Goal: Information Seeking & Learning: Find specific fact

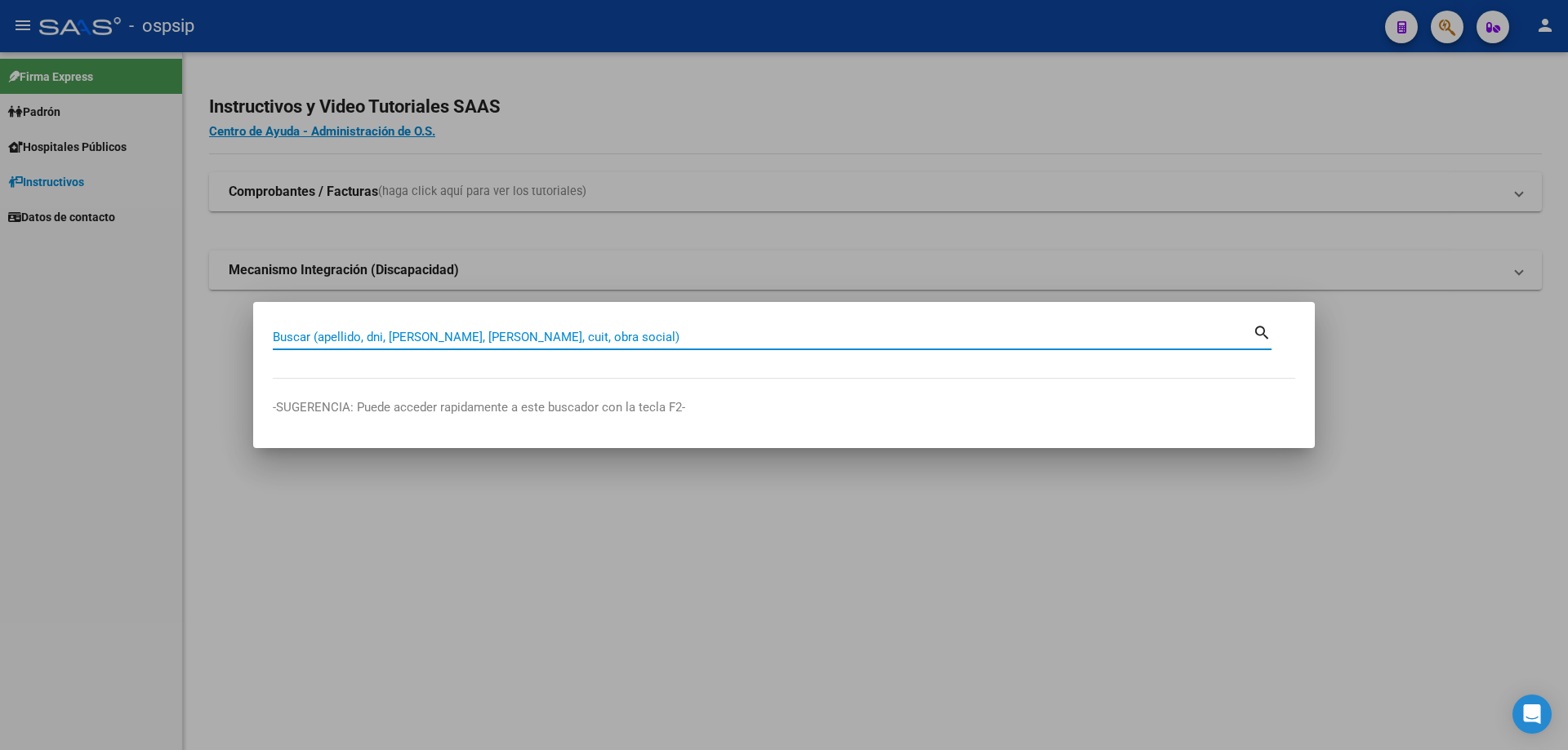
click at [454, 331] on input "Buscar (apellido, dni, [PERSON_NAME], [PERSON_NAME], cuit, obra social)" at bounding box center [763, 336] width 980 height 14
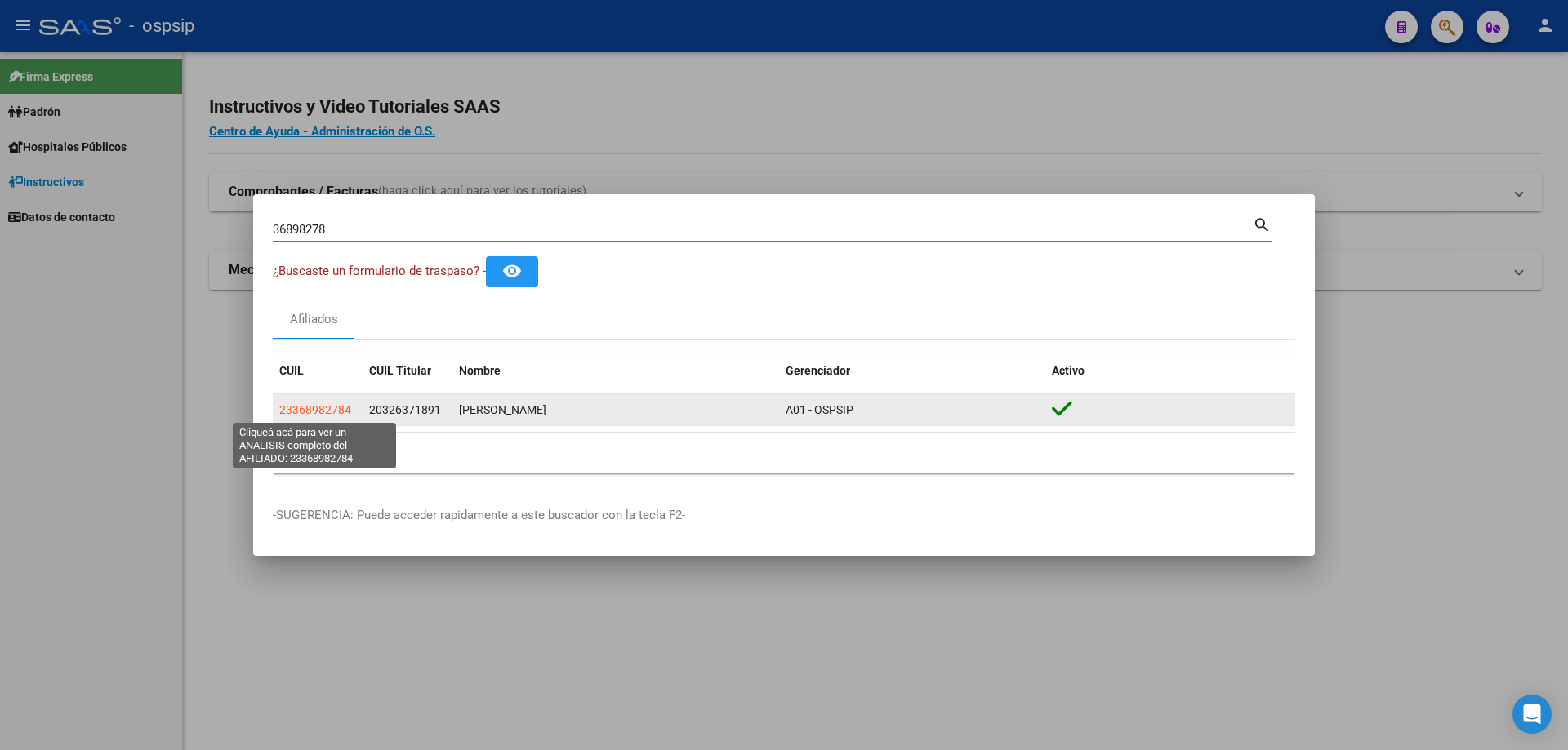
click at [305, 405] on span "23368982784" at bounding box center [315, 410] width 71 height 13
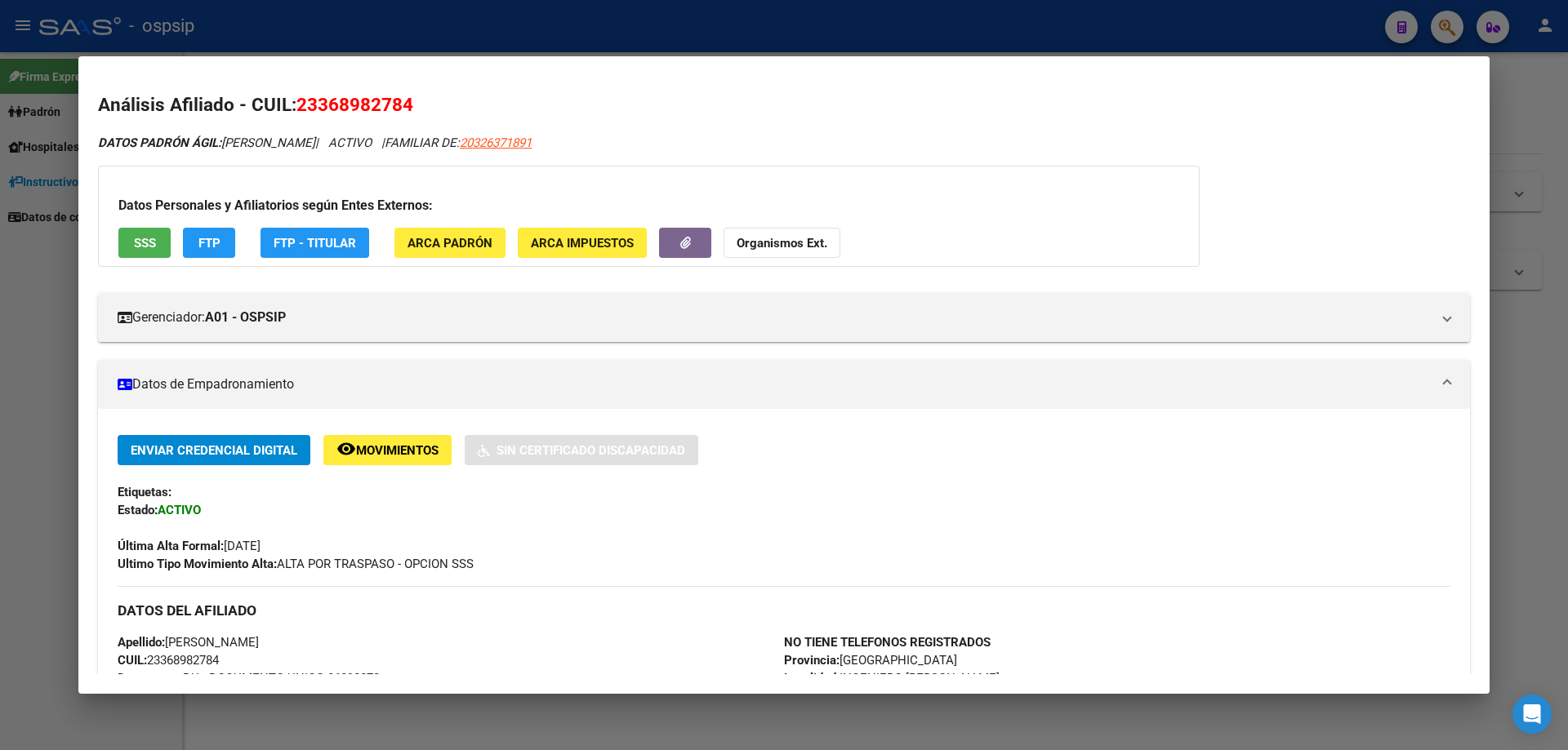
scroll to position [408, 0]
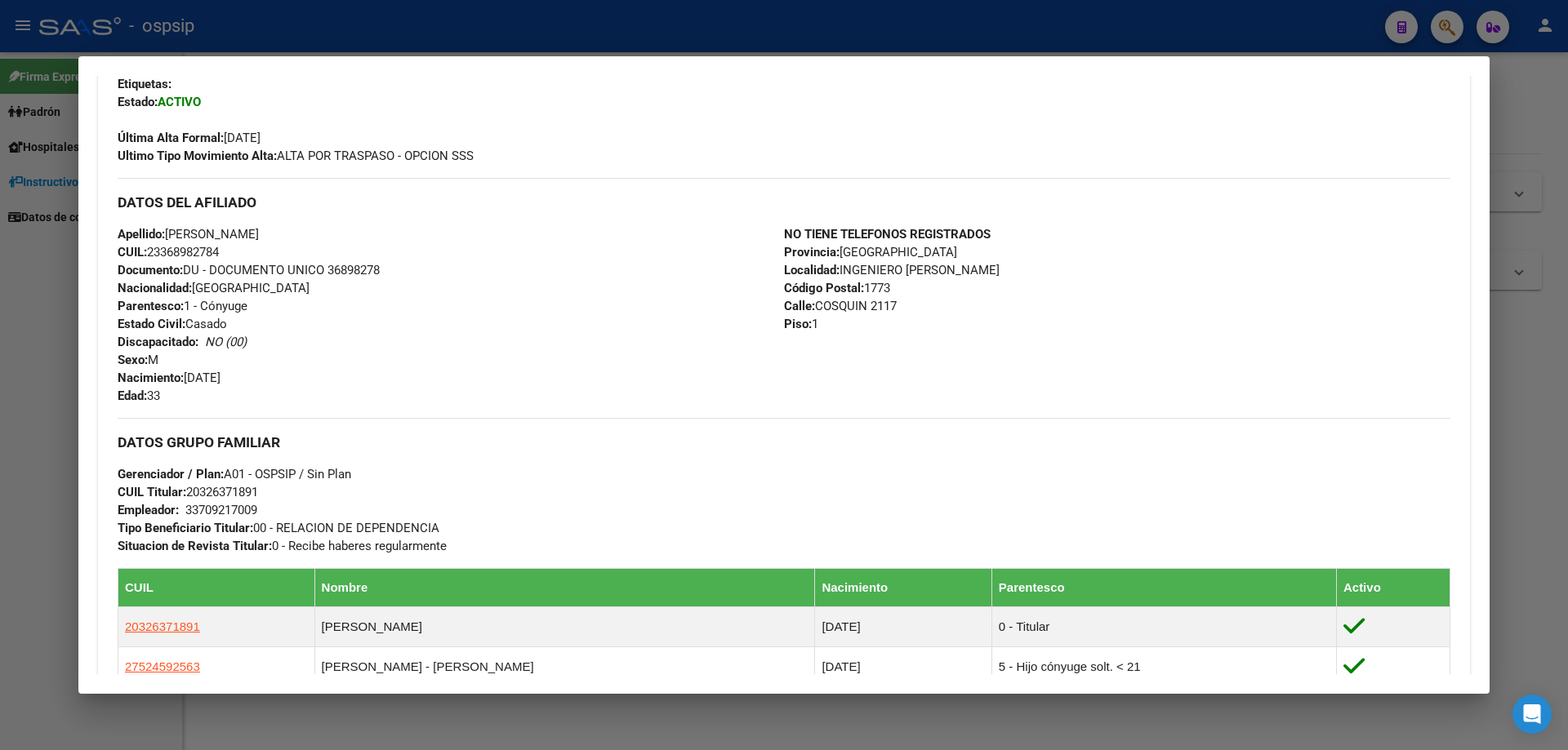
click at [339, 271] on span "Documento: DU - DOCUMENTO UNICO 36898278" at bounding box center [248, 270] width 262 height 14
drag, startPoint x: 369, startPoint y: 321, endPoint x: 358, endPoint y: 265, distance: 57.1
click at [368, 313] on div "Apellido: [PERSON_NAME] CUIL: 23368982784 Documento: DU - DOCUMENTO UNICO 36898…" at bounding box center [450, 314] width 666 height 179
click at [356, 253] on div "Apellido: [PERSON_NAME] CUIL: 23368982784 Documento: DU - DOCUMENTO UNICO 36898…" at bounding box center [450, 314] width 666 height 179
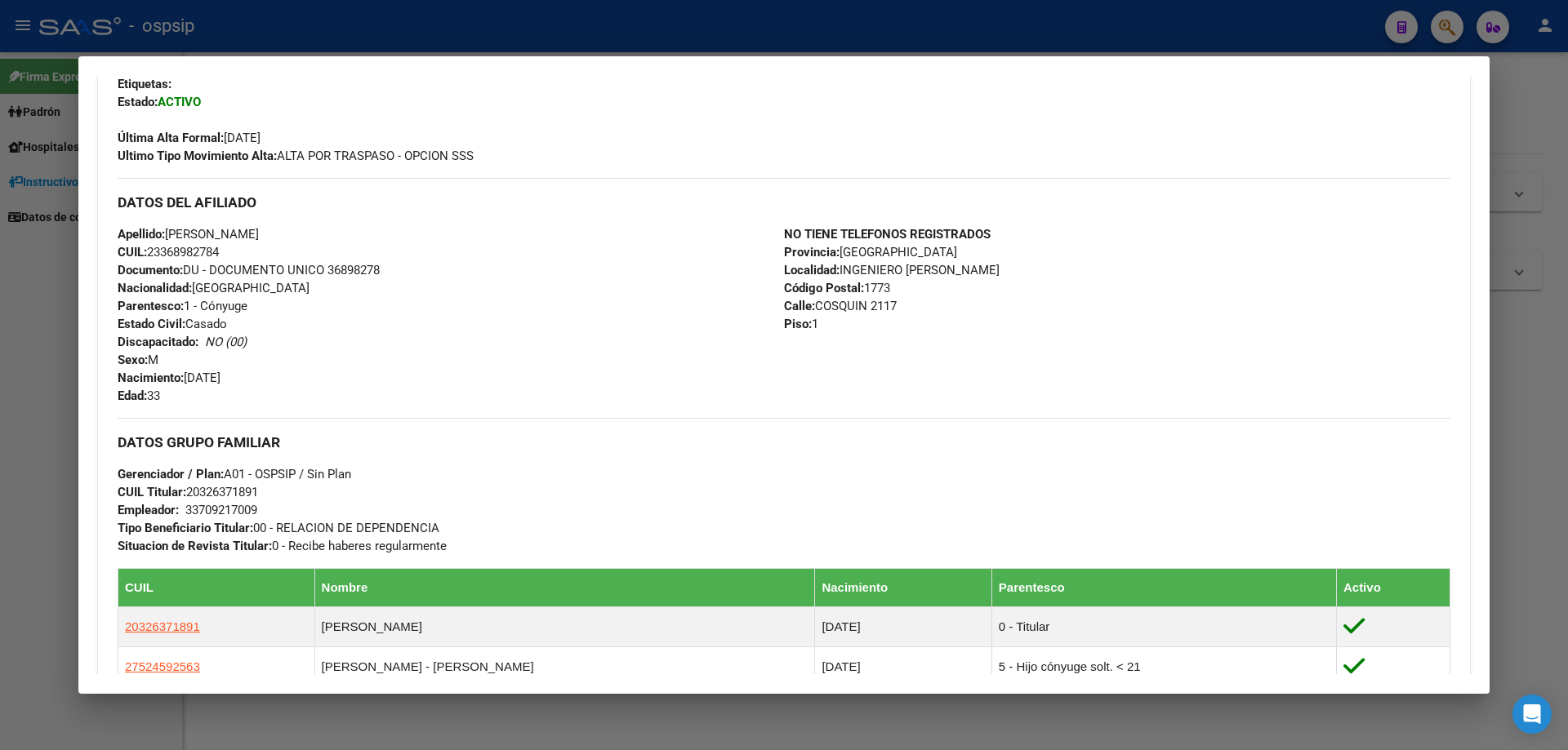
click at [356, 270] on span "Documento: DU - DOCUMENTO UNICO 36898278" at bounding box center [248, 270] width 262 height 14
drag, startPoint x: 356, startPoint y: 270, endPoint x: 380, endPoint y: 277, distance: 25.0
click at [379, 277] on span "Documento: DU - DOCUMENTO UNICO 36898278" at bounding box center [248, 270] width 262 height 14
click at [367, 270] on span "Documento: DU - DOCUMENTO UNICO 36898278" at bounding box center [248, 270] width 262 height 14
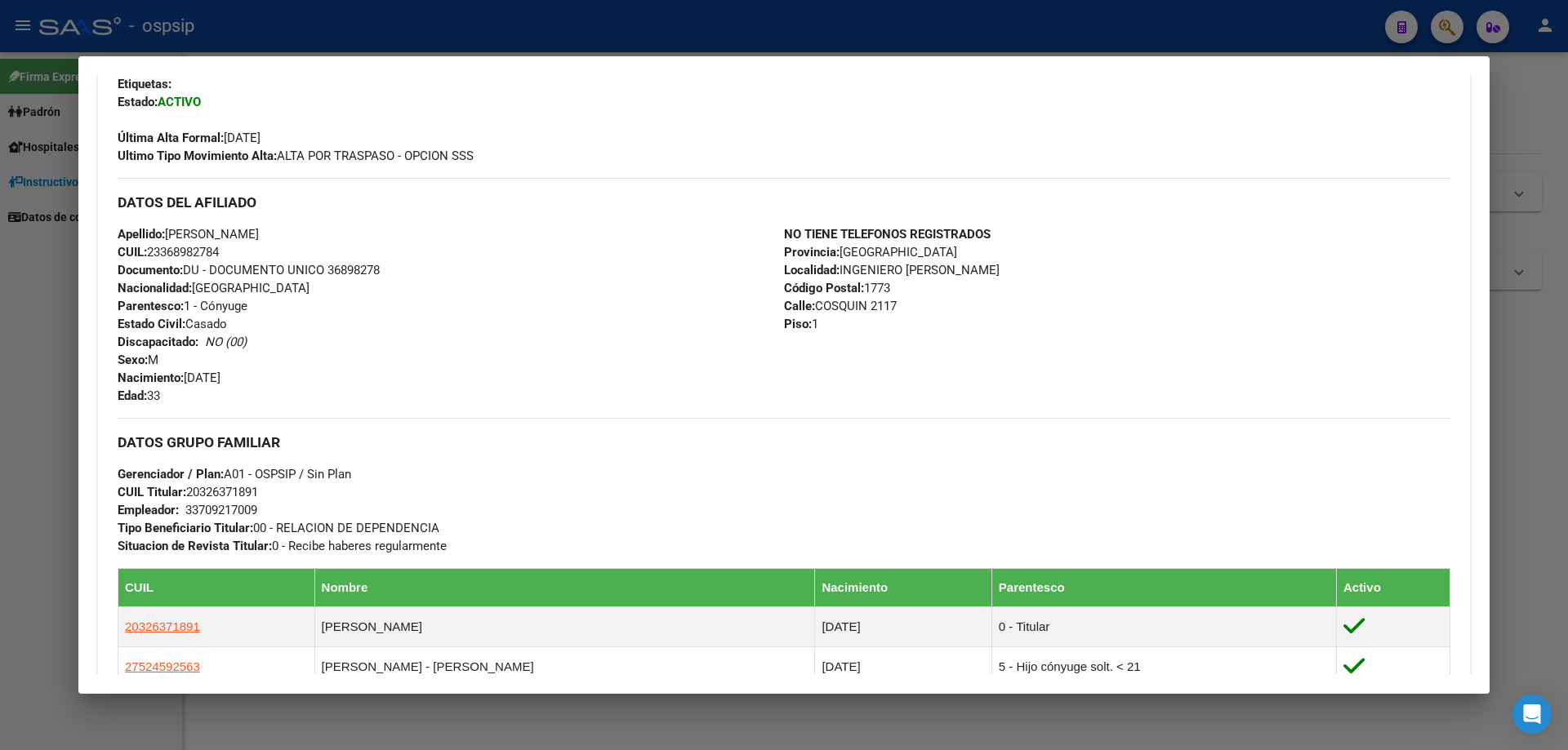
click at [367, 270] on span "Documento: DU - DOCUMENTO UNICO 36898278" at bounding box center [248, 270] width 262 height 14
copy span "36898278"
drag, startPoint x: 382, startPoint y: 326, endPoint x: 265, endPoint y: 378, distance: 128.0
drag, startPoint x: 265, startPoint y: 378, endPoint x: 470, endPoint y: 529, distance: 254.6
click at [470, 530] on div "DATOS GRUPO FAMILIAR Gerenciador / Plan: A01 - OSPSIP / Sin Plan CUIL Titular: …" at bounding box center [784, 487] width 1333 height 137
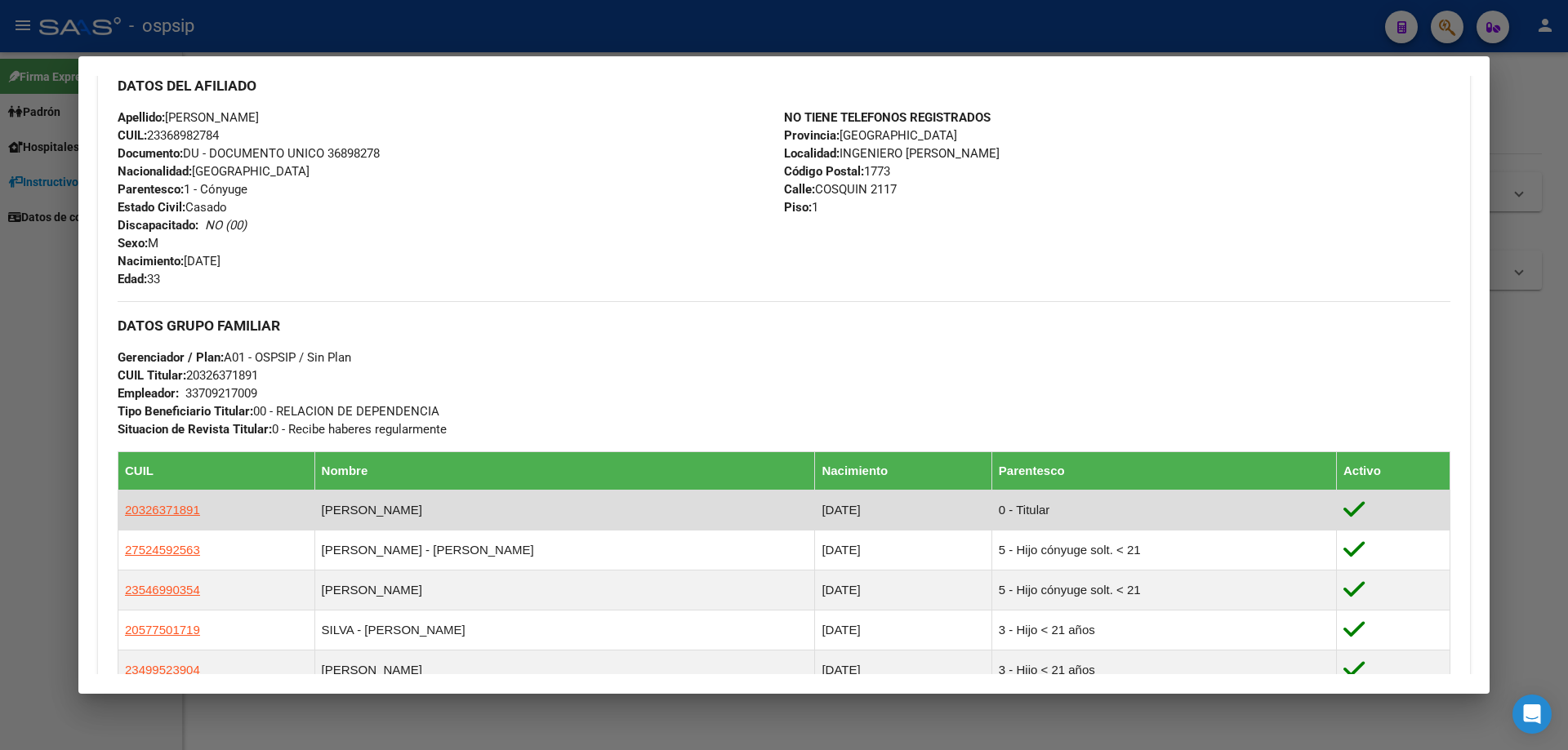
scroll to position [875, 0]
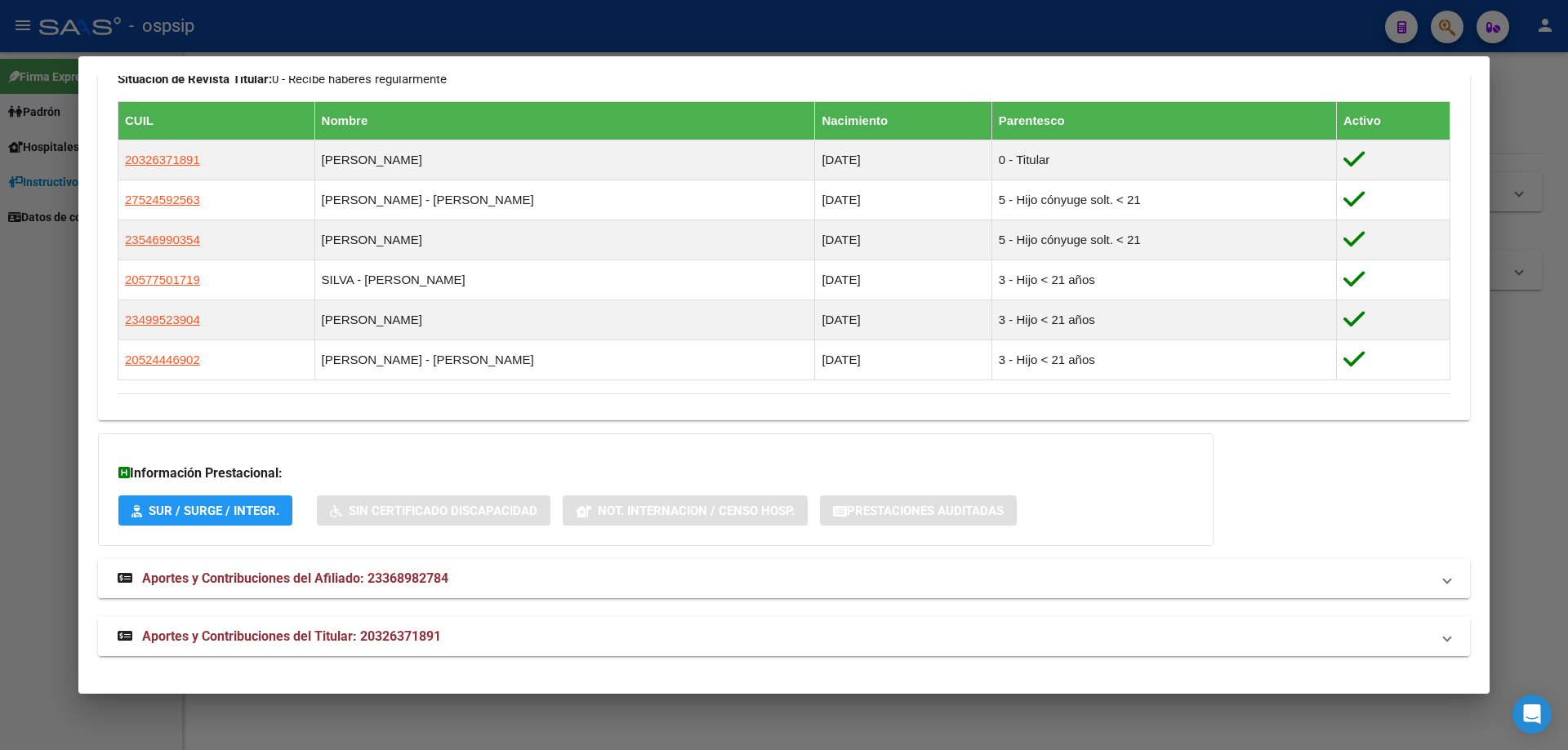
click at [457, 638] on mat-panel-title "Aportes y Contribuciones del Titular: 20326371891" at bounding box center [773, 637] width 1313 height 20
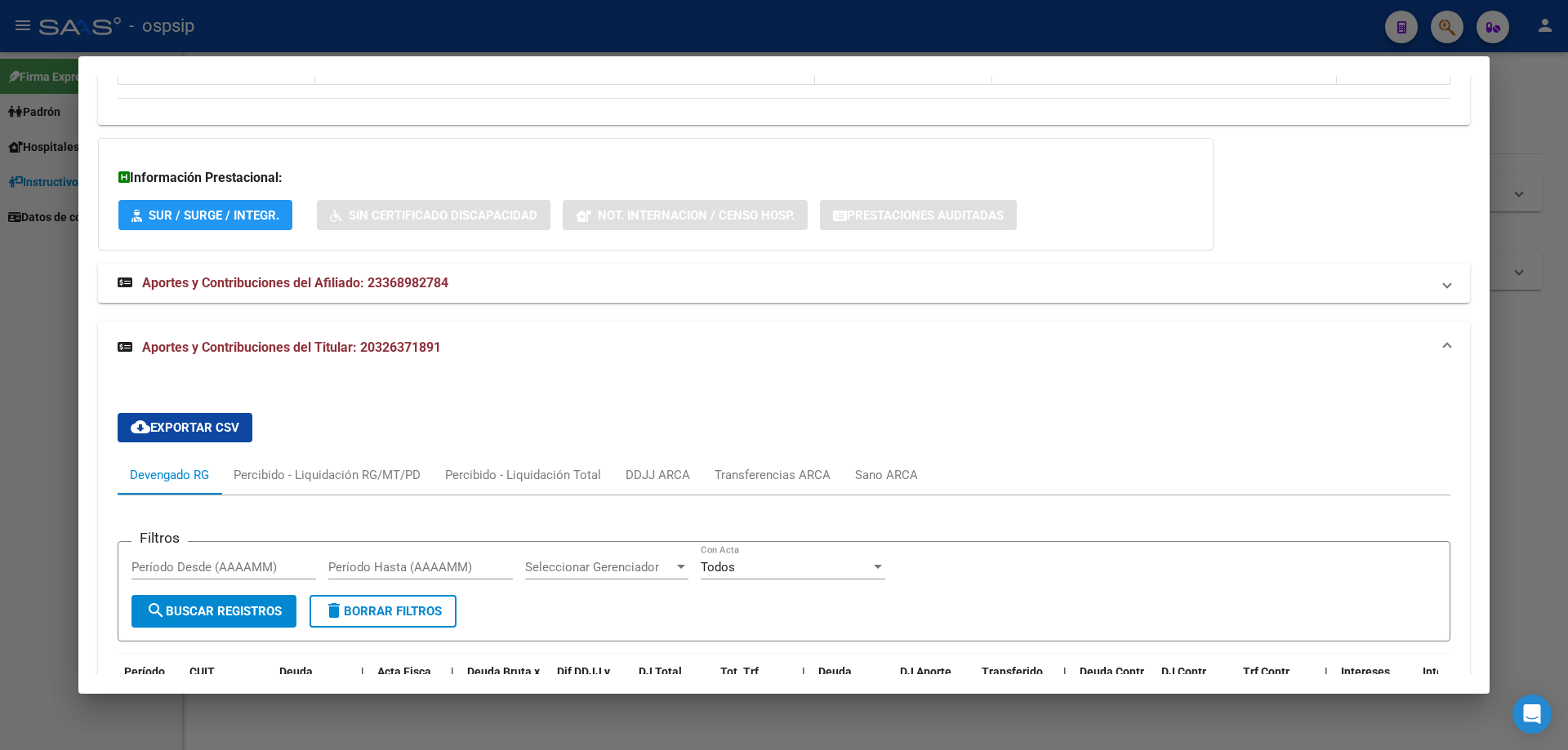
scroll to position [1284, 0]
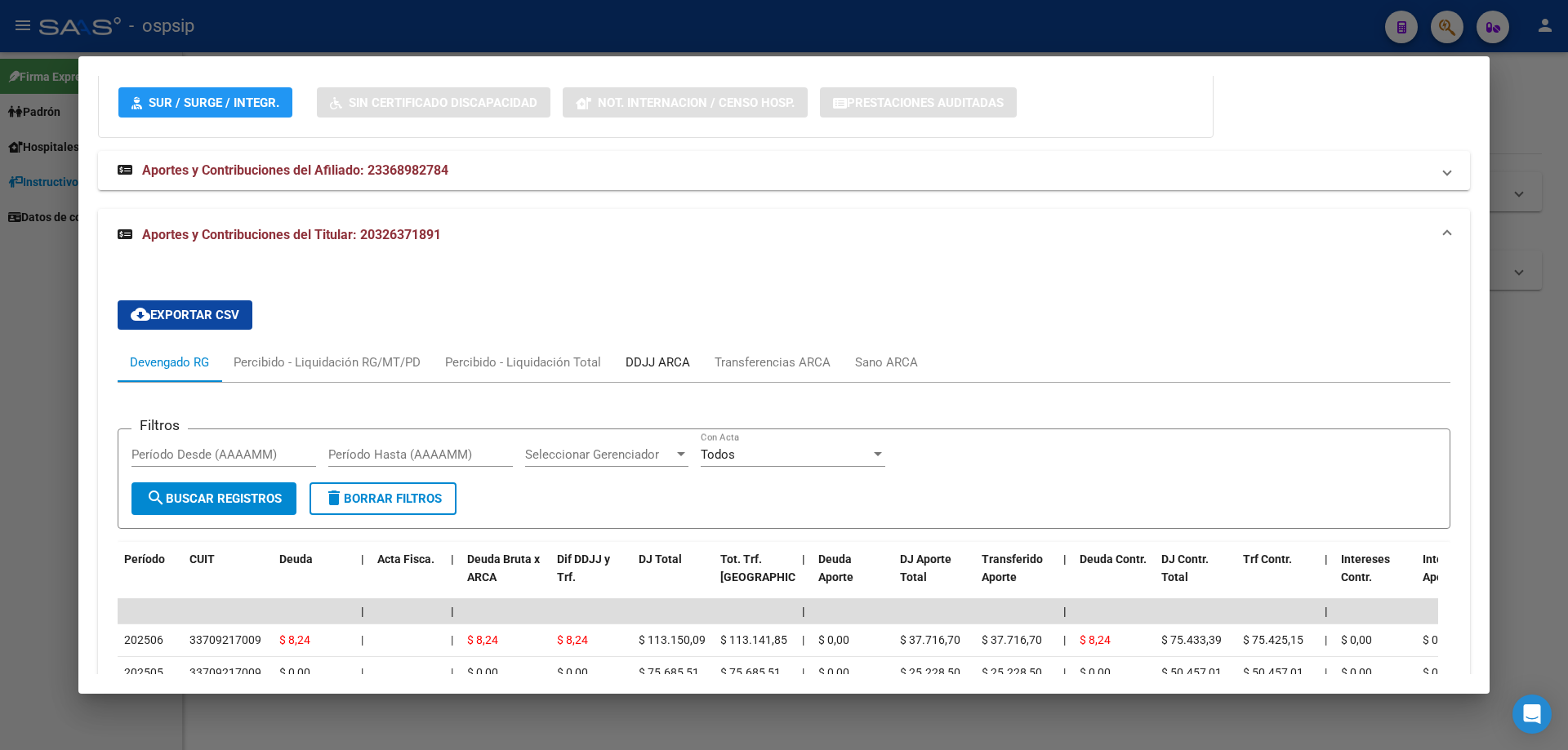
click at [631, 375] on div "DDJJ ARCA" at bounding box center [657, 362] width 89 height 39
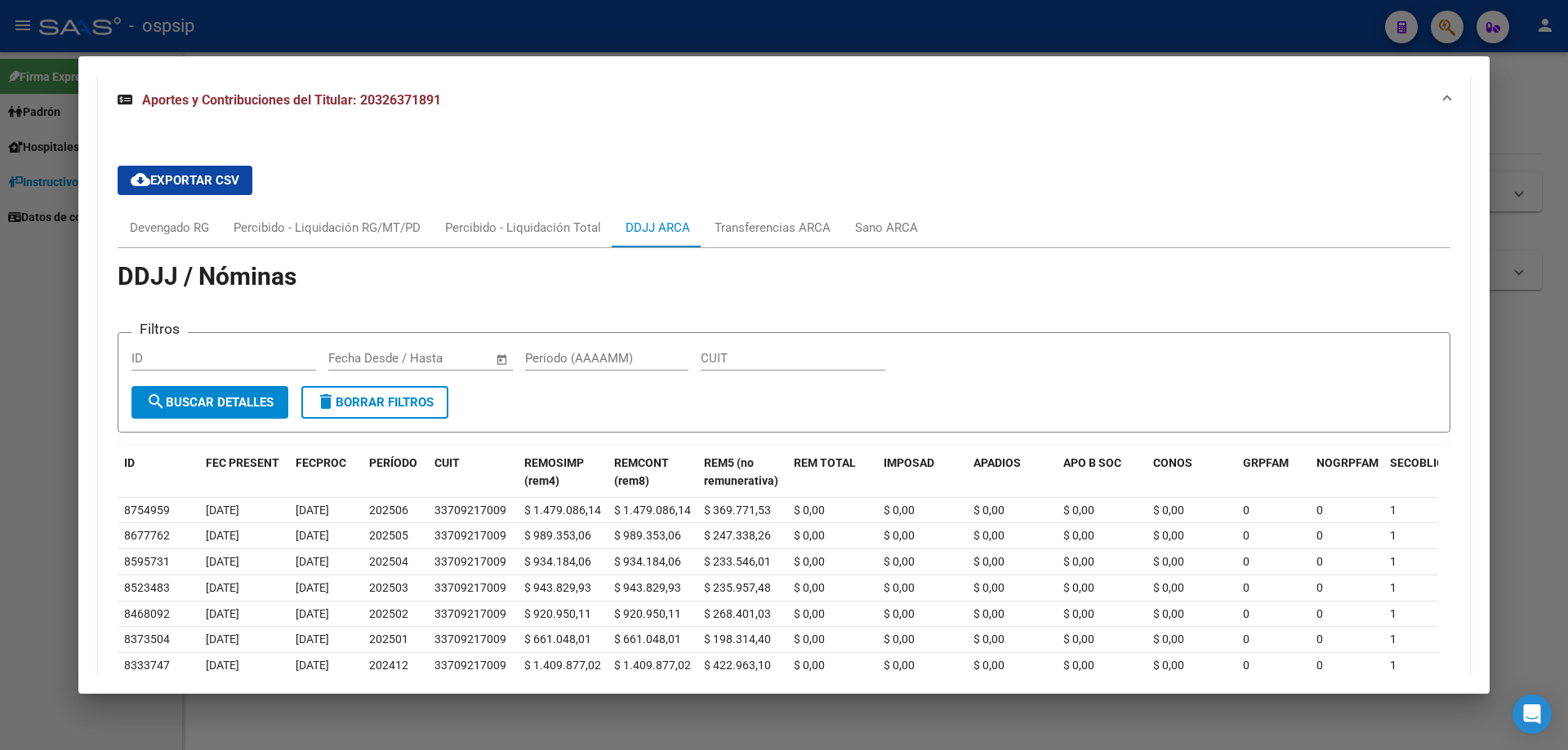
scroll to position [1610, 0]
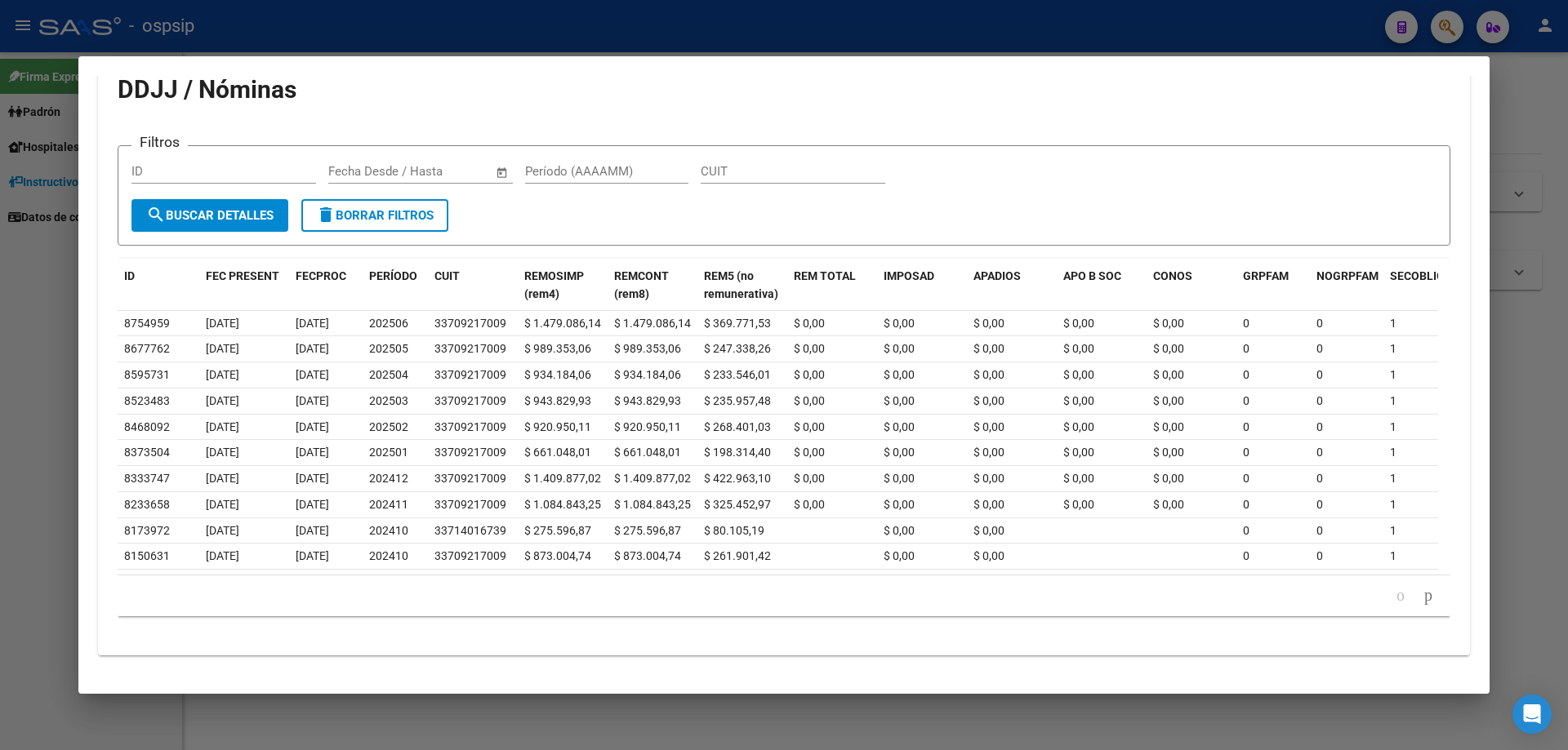
click at [66, 398] on div at bounding box center [784, 375] width 1568 height 750
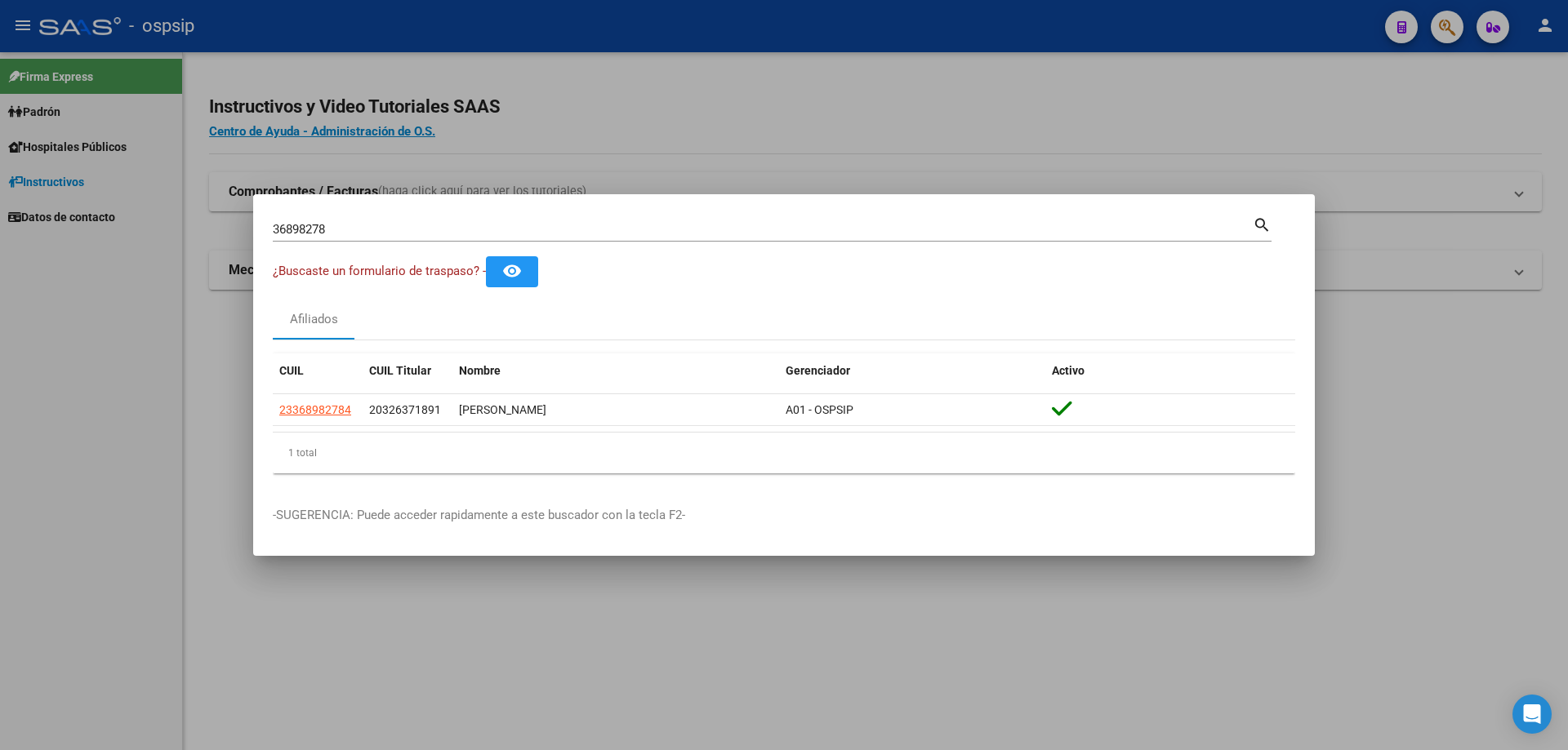
click at [316, 225] on input "36898278" at bounding box center [763, 229] width 980 height 14
click at [315, 228] on input "36898278" at bounding box center [763, 229] width 980 height 14
paste input "18515815"
type input "18515815"
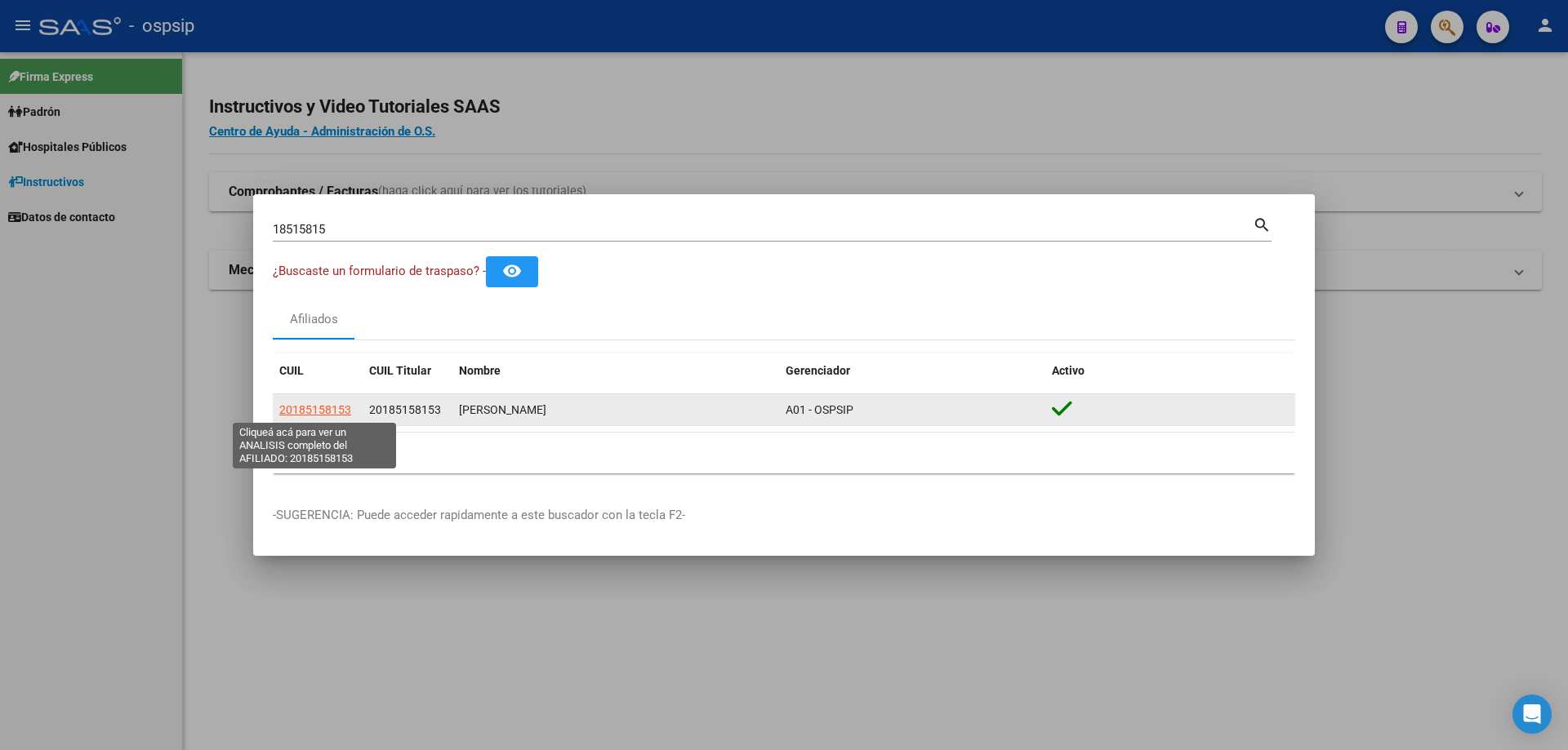
click at [300, 415] on span "20185158153" at bounding box center [315, 410] width 71 height 13
type textarea "20185158153"
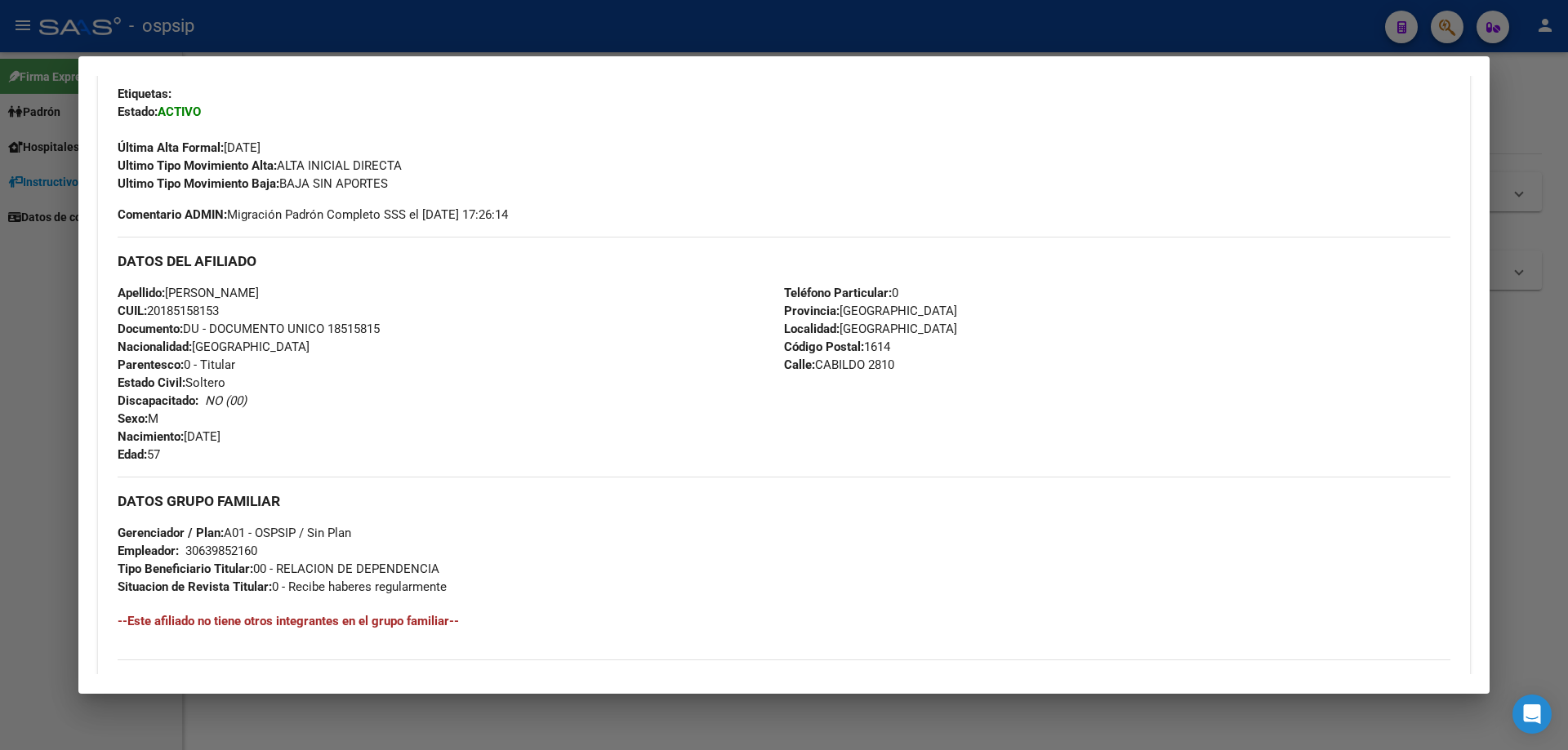
scroll to position [408, 0]
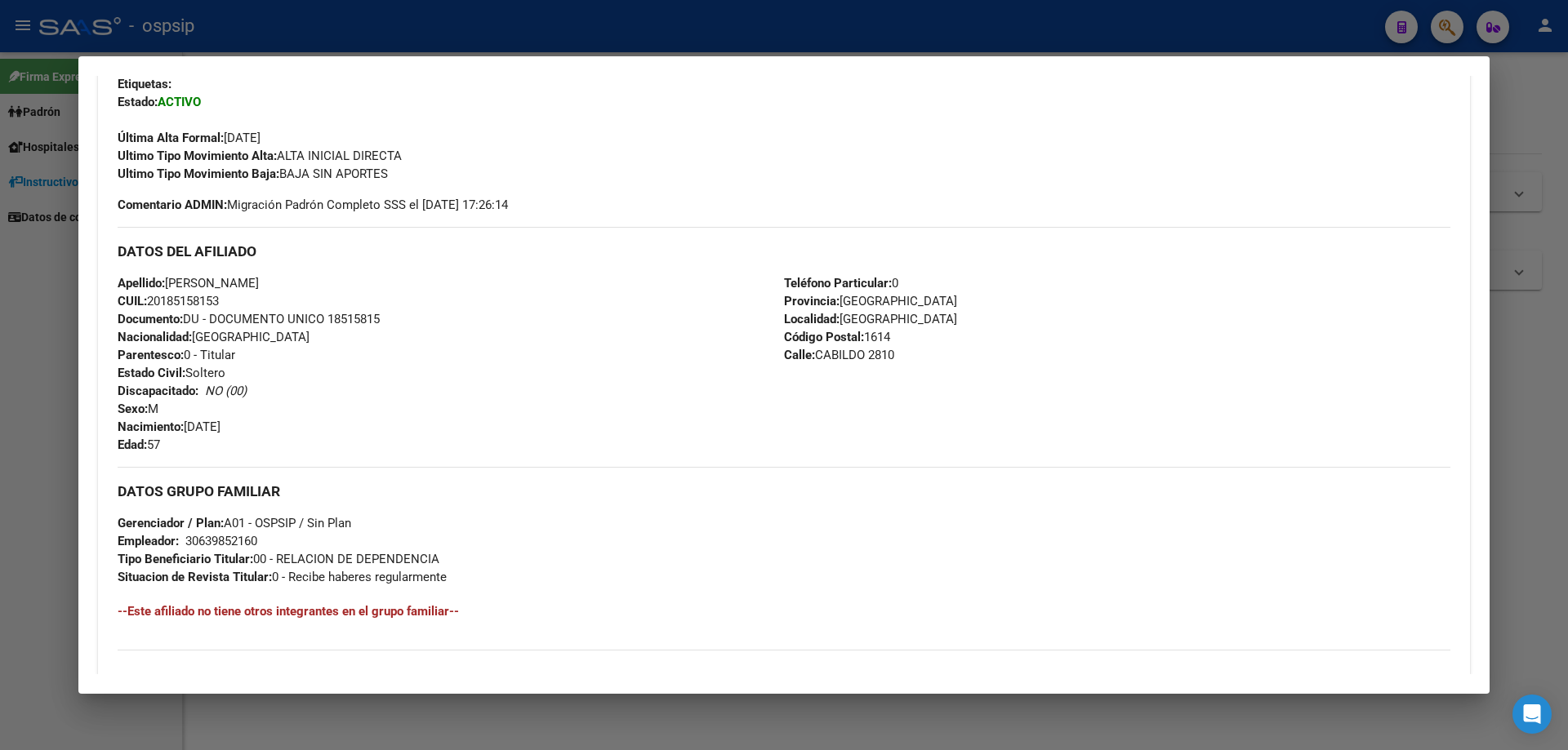
click at [2, 299] on div at bounding box center [784, 375] width 1568 height 750
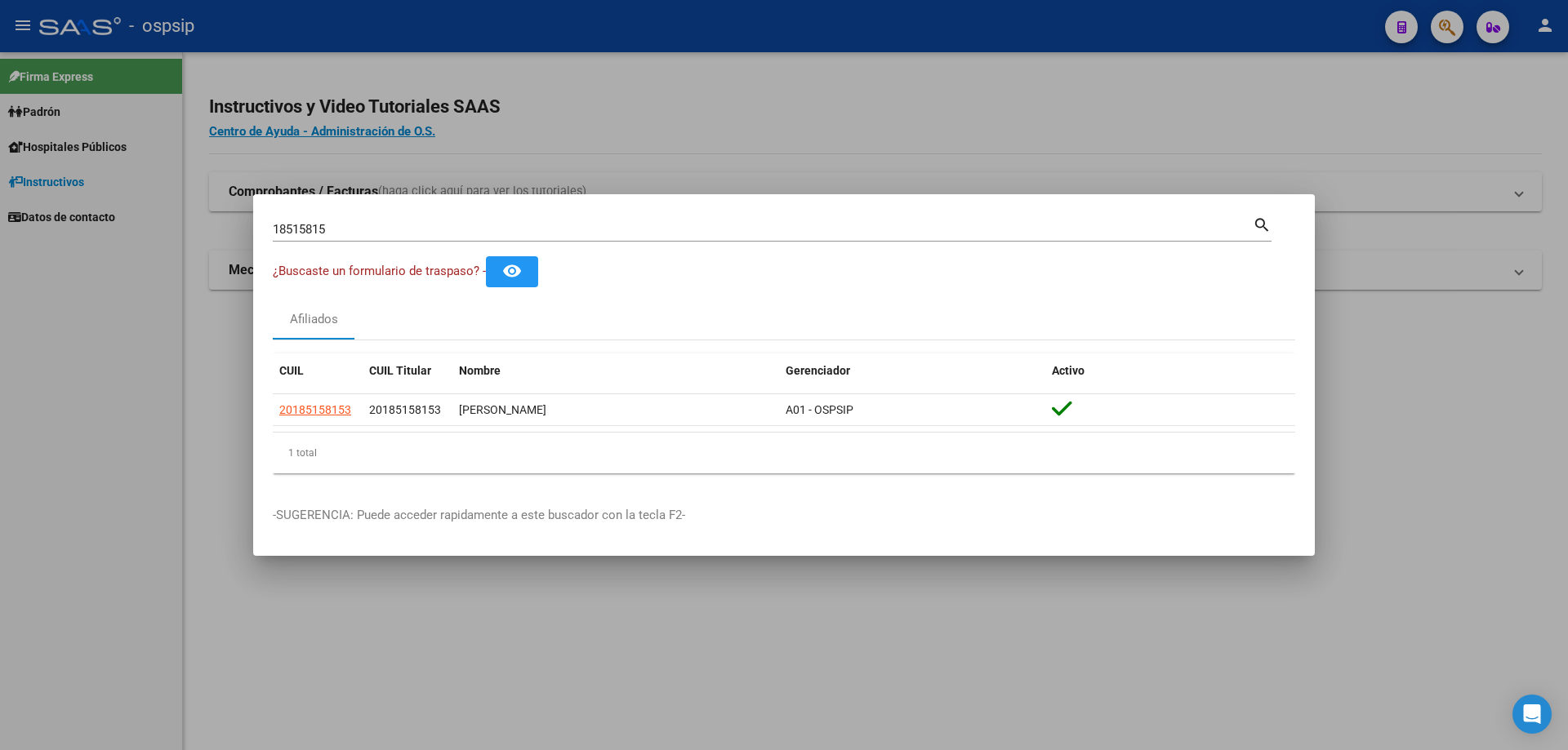
click at [288, 230] on input "18515815" at bounding box center [763, 229] width 980 height 14
type input "41881156"
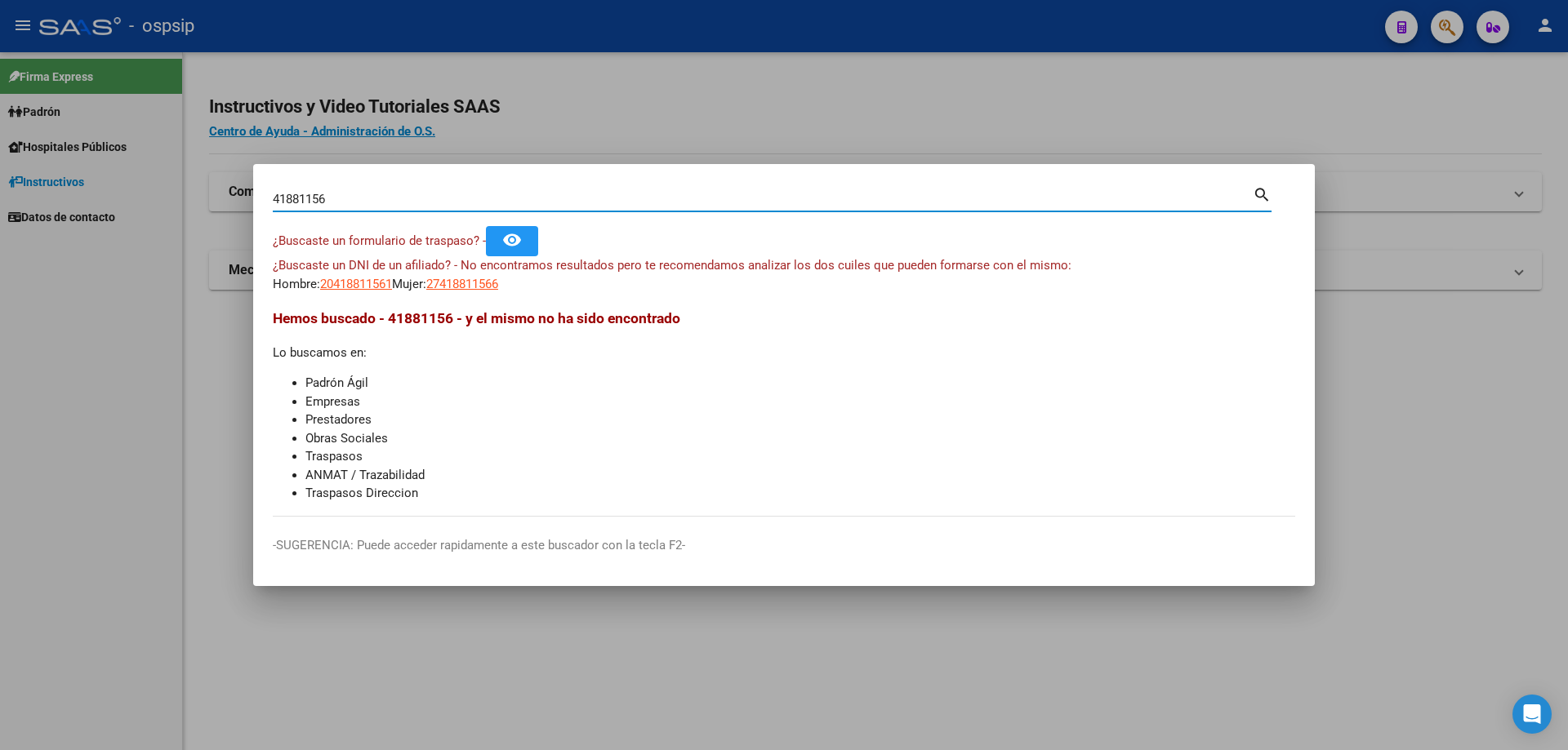
click at [317, 197] on input "41881156" at bounding box center [763, 198] width 980 height 14
click at [317, 196] on input "41881156" at bounding box center [763, 198] width 980 height 14
click at [568, 195] on input "Buscar (apellido, dni, [PERSON_NAME], [PERSON_NAME], cuit, obra social)" at bounding box center [763, 198] width 980 height 14
paste input "36898278"
type input "36898278"
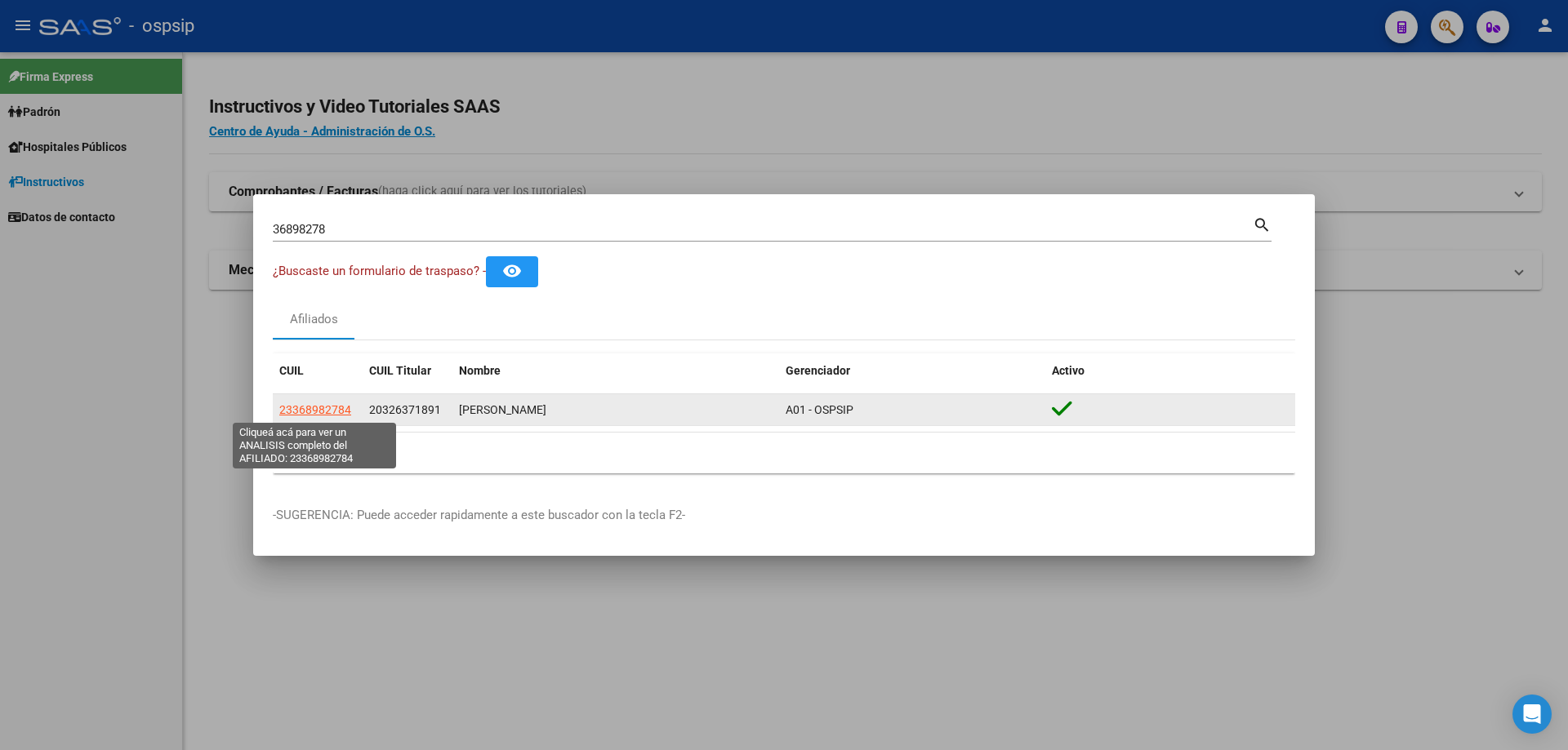
click at [306, 406] on span "23368982784" at bounding box center [315, 410] width 71 height 13
type textarea "23368982784"
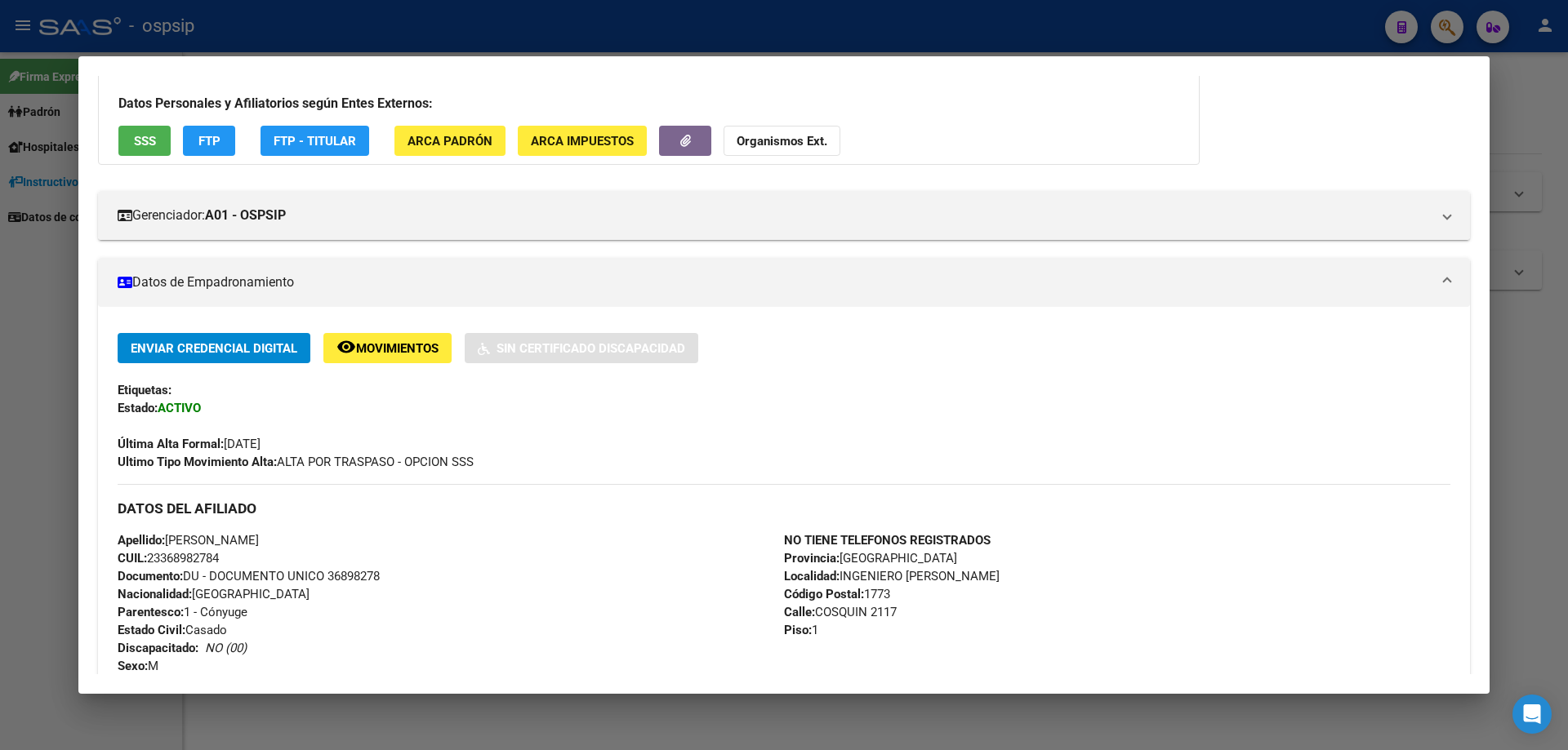
scroll to position [245, 0]
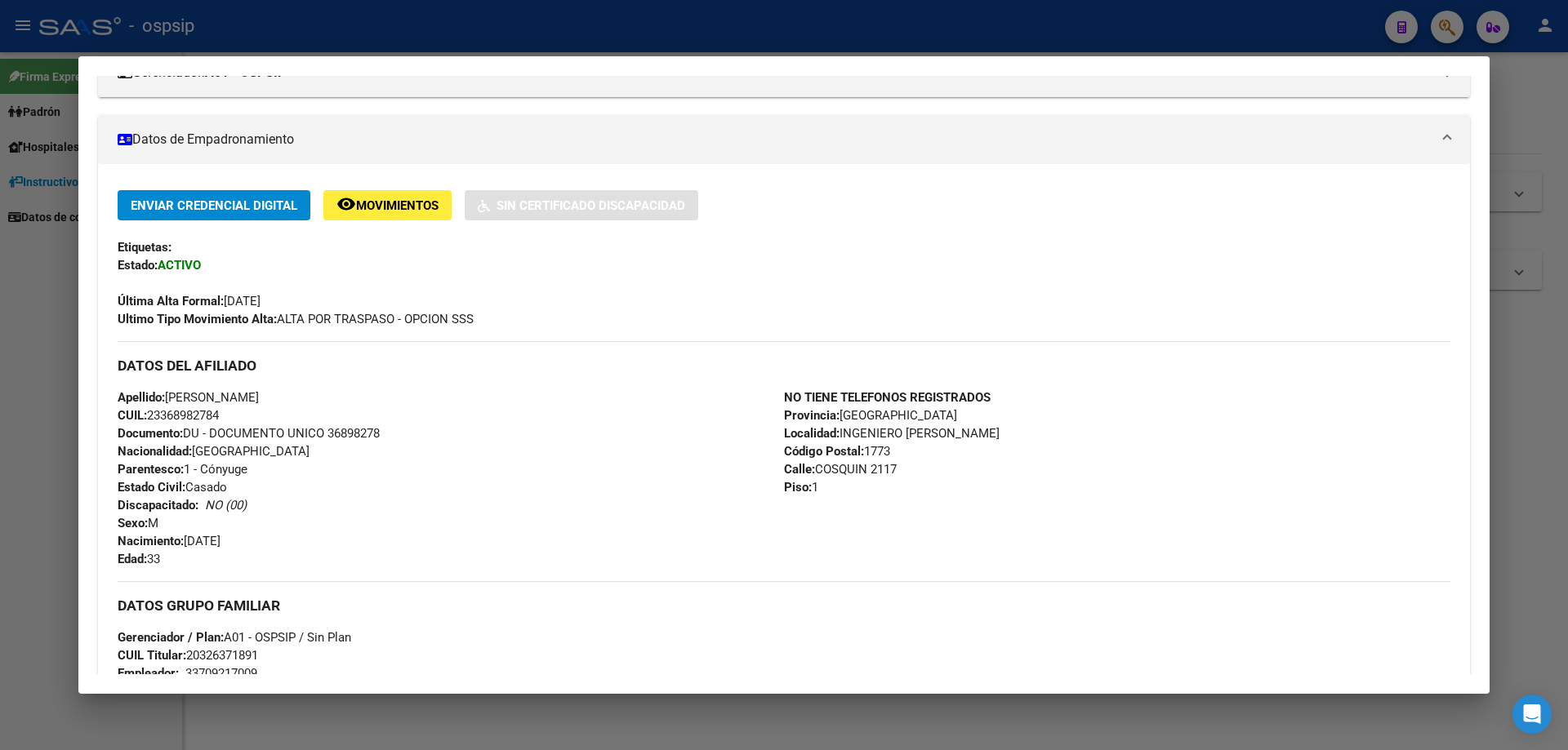
click at [362, 436] on span "Documento: DU - DOCUMENTO UNICO 36898278" at bounding box center [248, 433] width 262 height 14
copy span "36898278"
